Goal: Check status: Check status

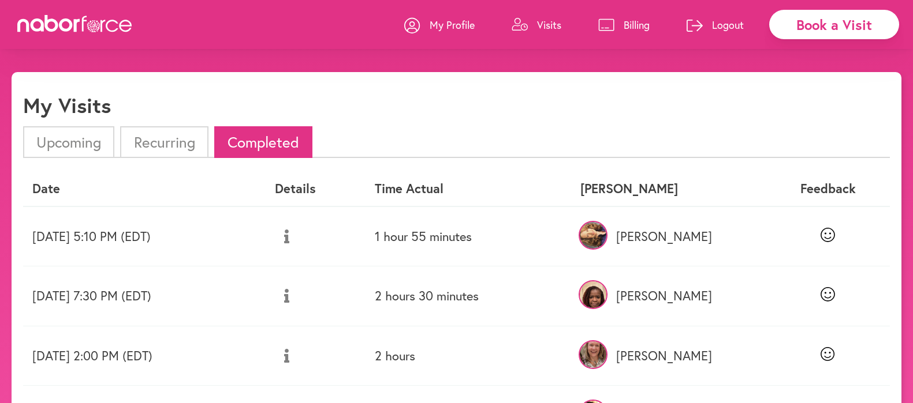
scroll to position [495, 0]
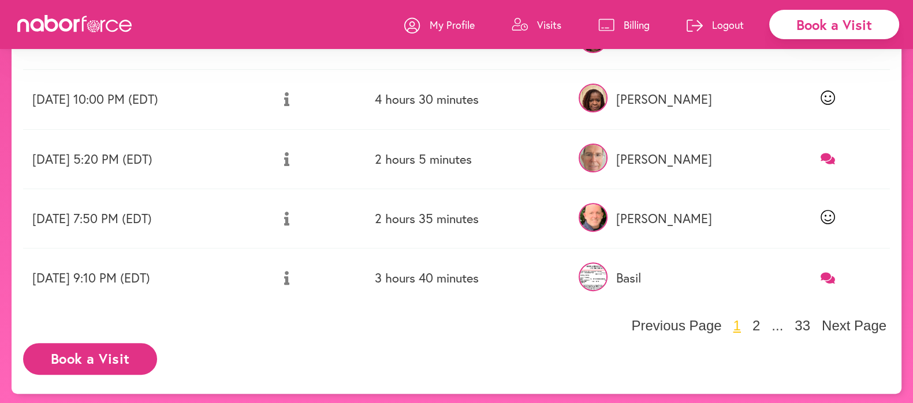
click at [530, 25] on link "Visits" at bounding box center [536, 25] width 50 height 35
